Goal: Find specific page/section: Find specific page/section

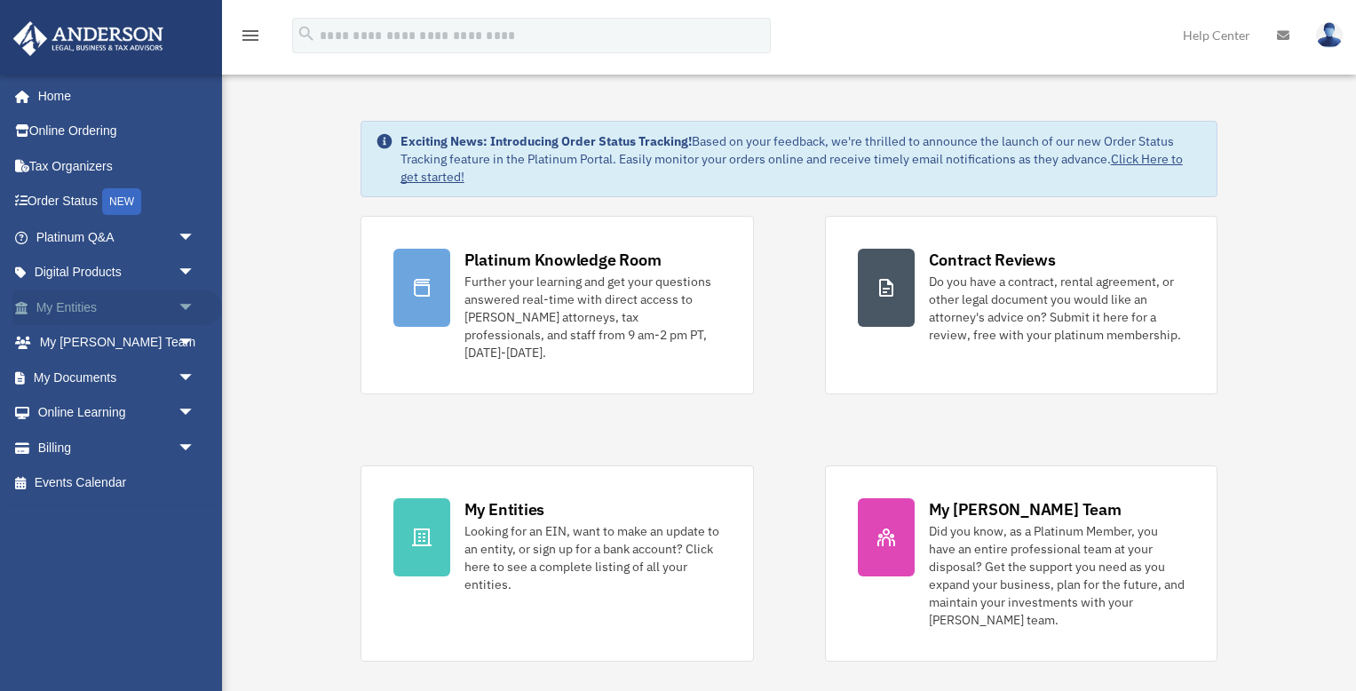
click at [186, 307] on span "arrow_drop_down" at bounding box center [196, 307] width 36 height 36
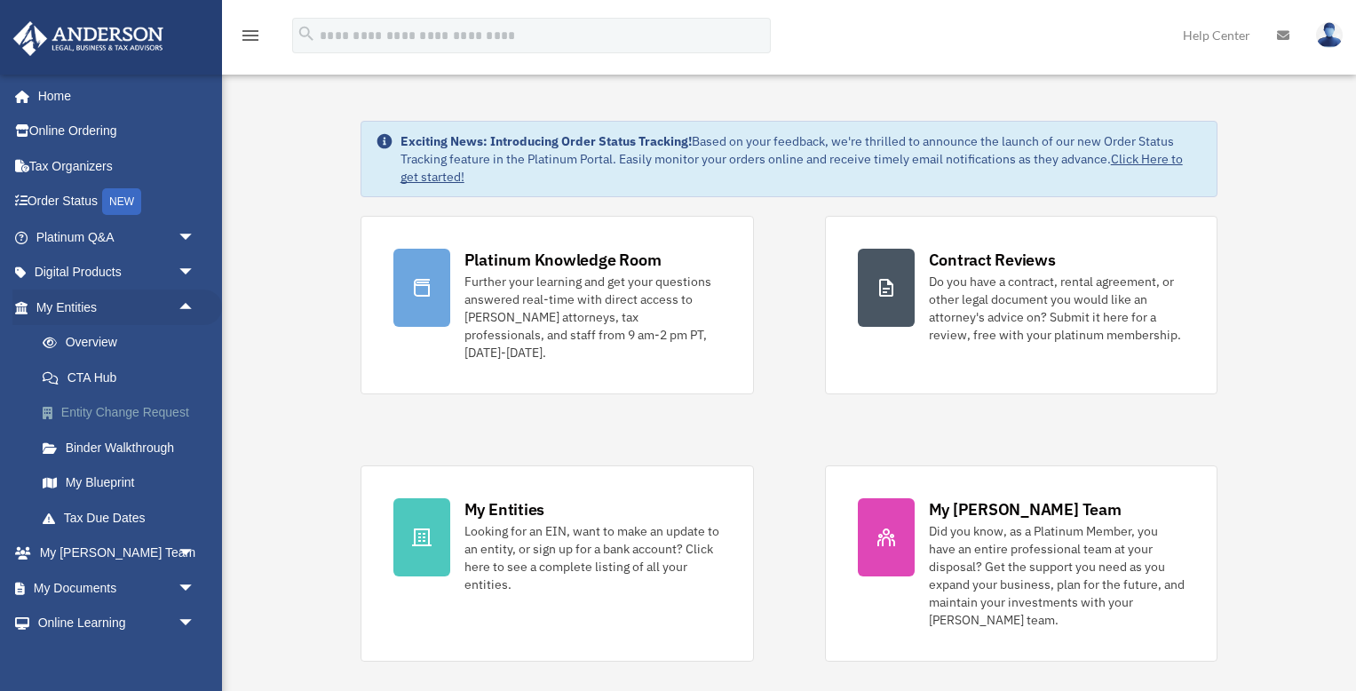
click at [127, 401] on link "Entity Change Request" at bounding box center [123, 413] width 197 height 36
click at [128, 409] on link "Entity Change Request" at bounding box center [123, 413] width 197 height 36
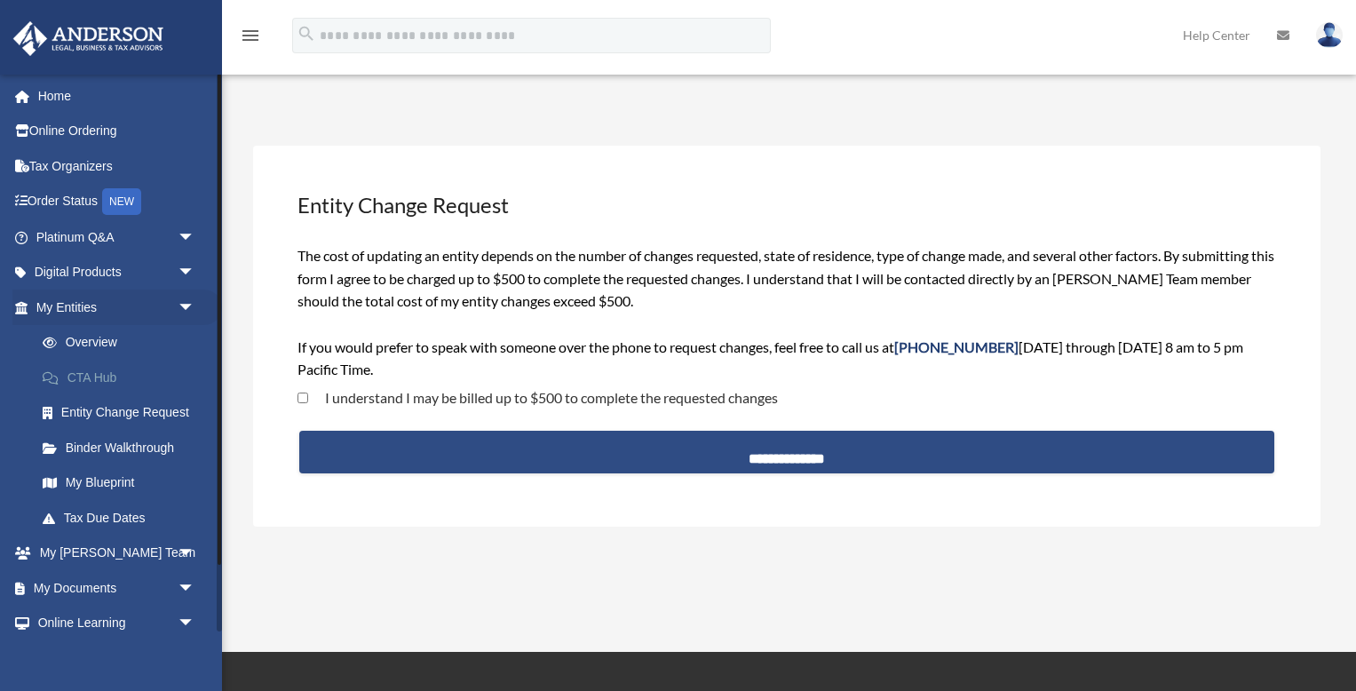
click at [106, 377] on link "CTA Hub" at bounding box center [123, 378] width 197 height 36
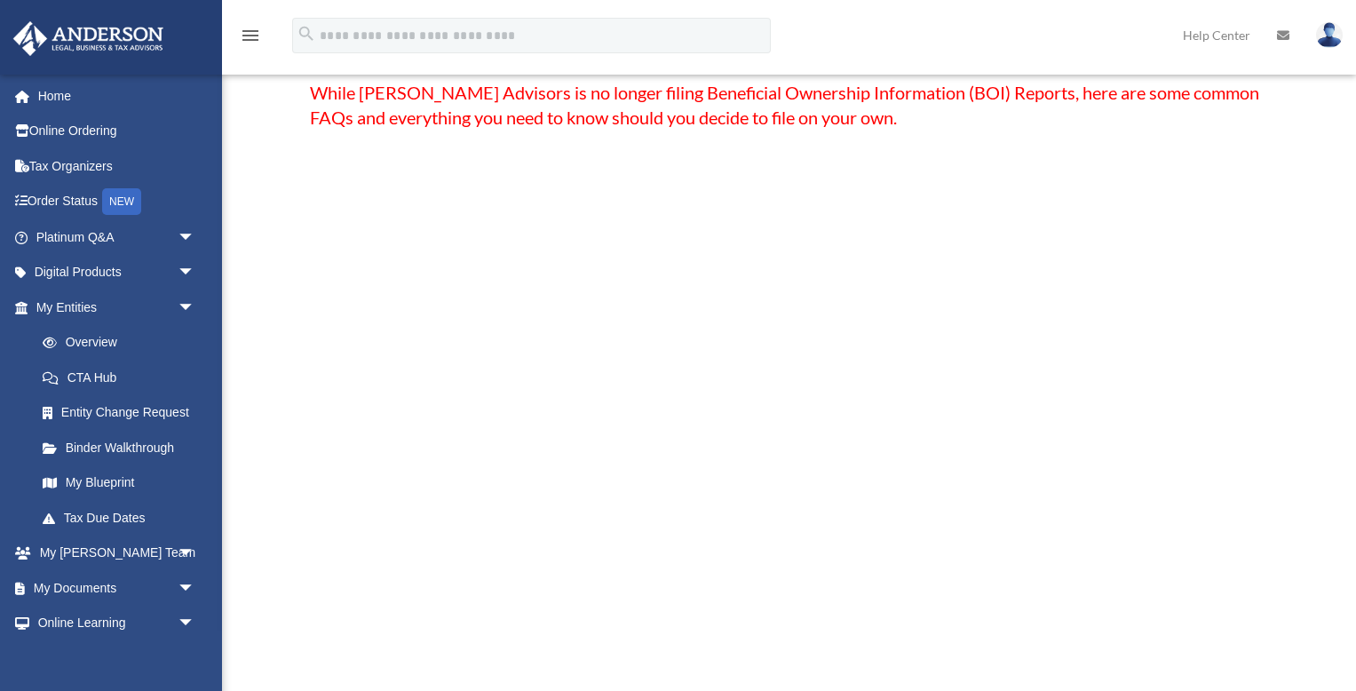
scroll to position [168, 0]
click at [333, 320] on div "Welcome to the Corporate Transparency Act Hub! Update: On [DATE] , the U.S. Tre…" at bounding box center [789, 508] width 959 height 1085
click at [104, 475] on link "My Blueprint" at bounding box center [123, 483] width 197 height 36
